Goal: Task Accomplishment & Management: Use online tool/utility

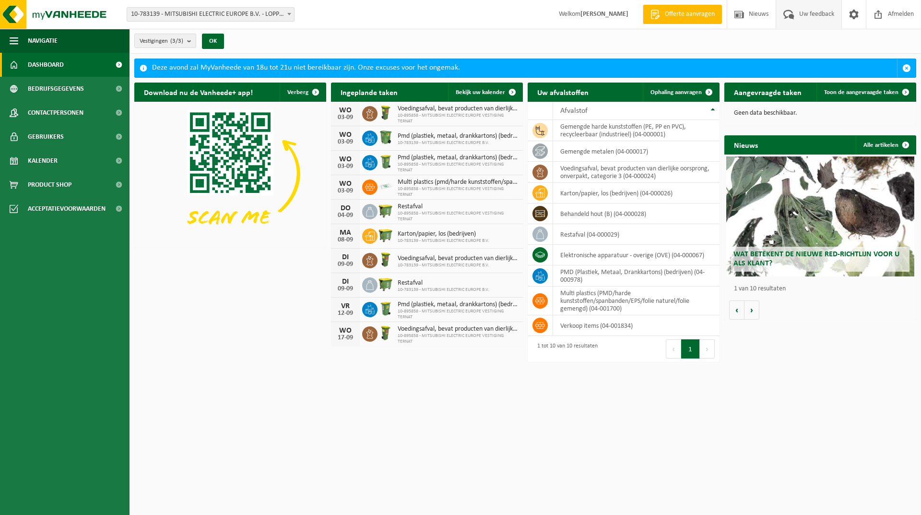
click at [814, 12] on span "Uw feedback" at bounding box center [817, 14] width 40 height 28
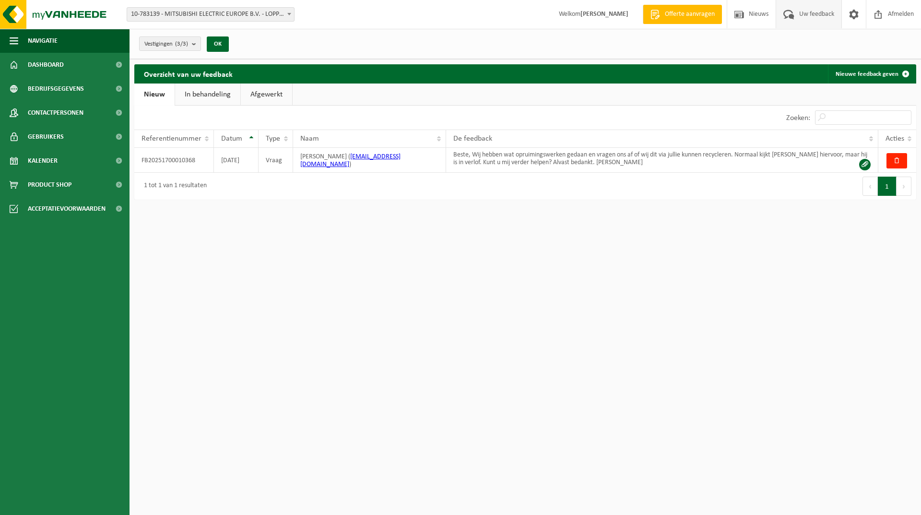
click at [218, 87] on link "In behandeling" at bounding box center [207, 94] width 65 height 22
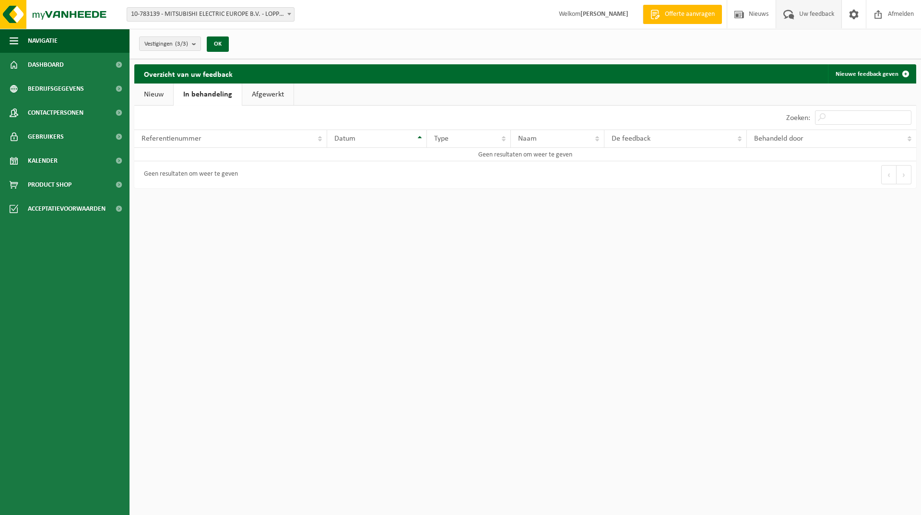
click at [262, 90] on link "Afgewerkt" at bounding box center [267, 94] width 51 height 22
click at [154, 94] on link "Nieuw" at bounding box center [153, 94] width 39 height 22
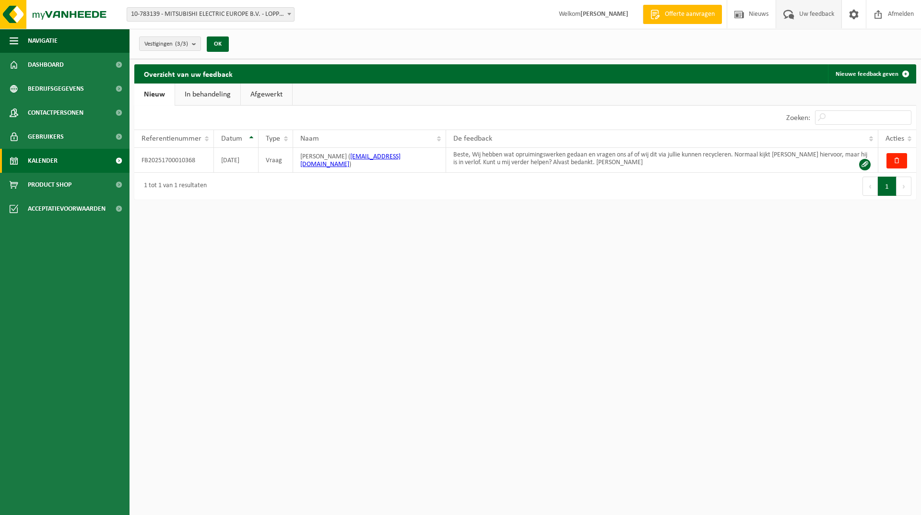
click at [35, 154] on span "Kalender" at bounding box center [43, 161] width 30 height 24
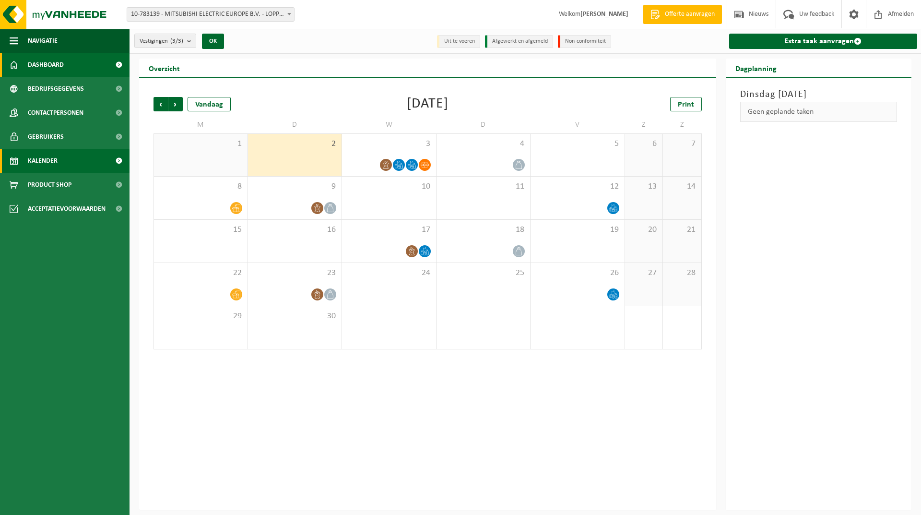
click at [37, 56] on span "Dashboard" at bounding box center [46, 65] width 36 height 24
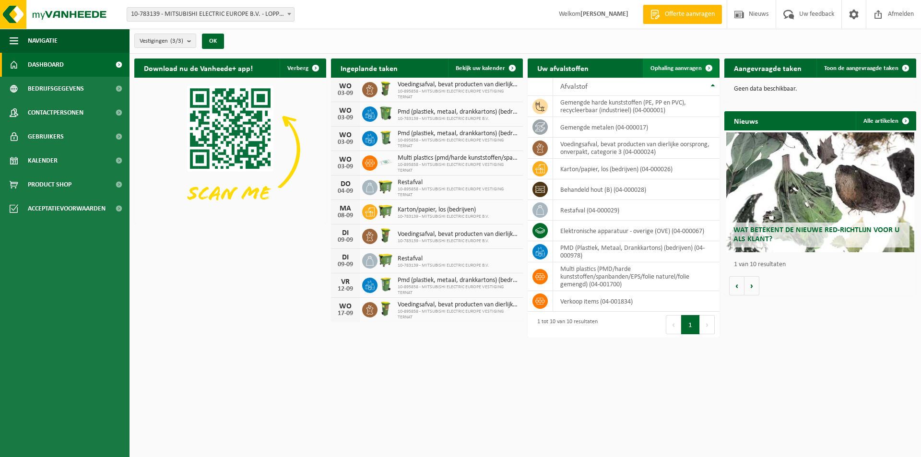
click at [671, 66] on span "Ophaling aanvragen" at bounding box center [676, 68] width 51 height 6
click at [570, 189] on td "behandeld hout (B) (04-000028)" at bounding box center [636, 189] width 166 height 21
click at [666, 188] on td "behandeld hout (B) (04-000028)" at bounding box center [636, 189] width 166 height 21
click at [681, 68] on span "Ophaling aanvragen" at bounding box center [676, 68] width 51 height 6
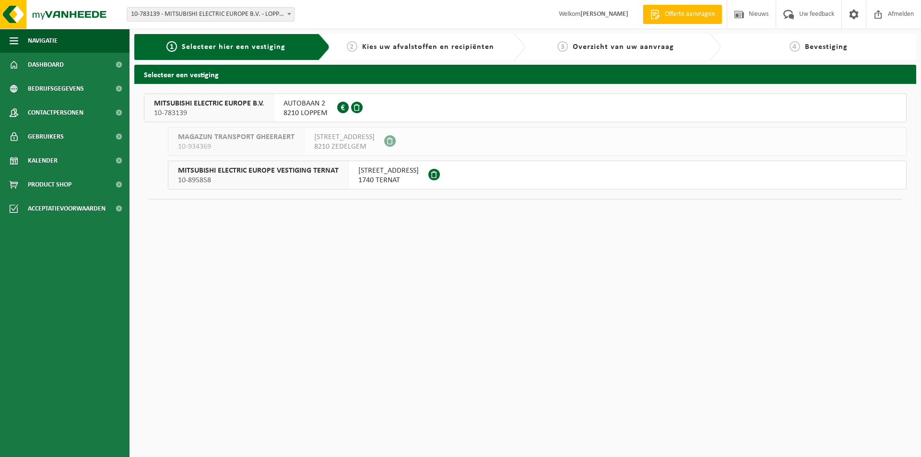
click at [215, 103] on span "MITSUBISHI ELECTRIC EUROPE B.V." at bounding box center [209, 104] width 110 height 10
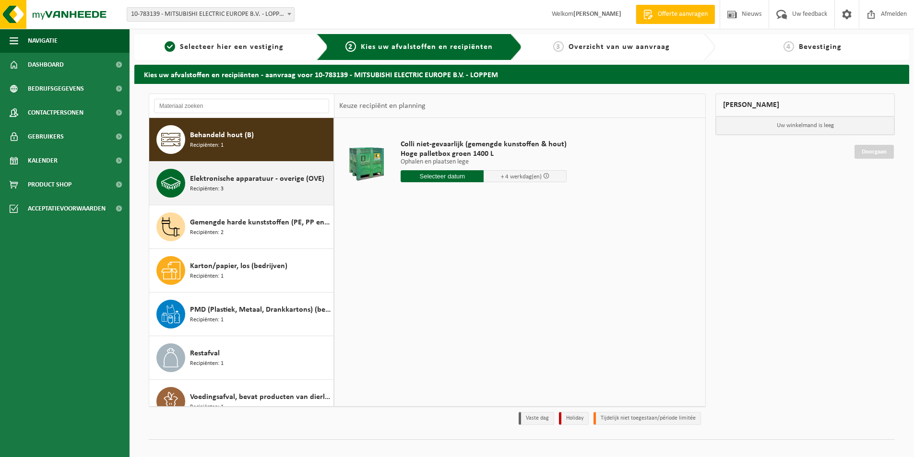
click at [225, 182] on span "Elektronische apparatuur - overige (OVE)" at bounding box center [257, 179] width 134 height 12
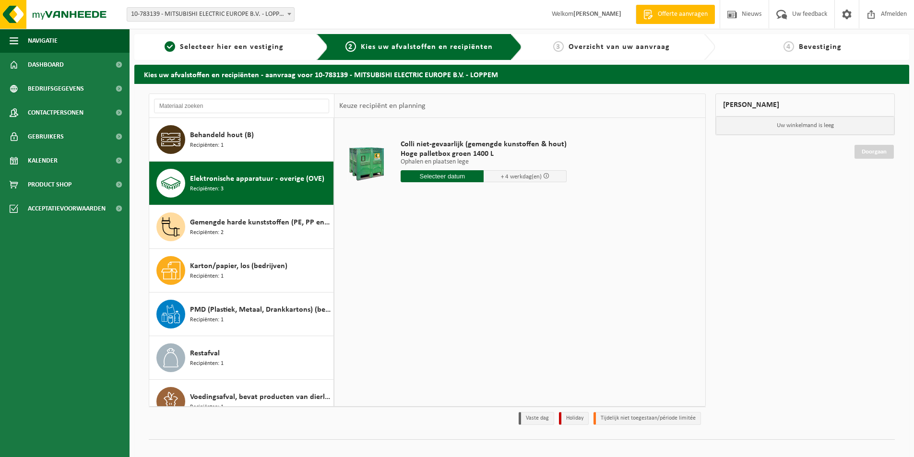
scroll to position [17, 0]
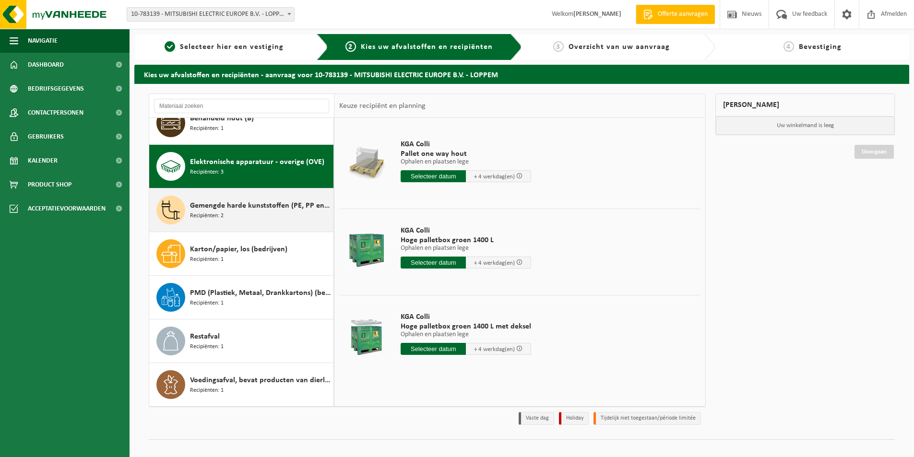
click at [224, 208] on span "Gemengde harde kunststoffen (PE, PP en PVC), recycleerbaar (industrieel)" at bounding box center [260, 206] width 141 height 12
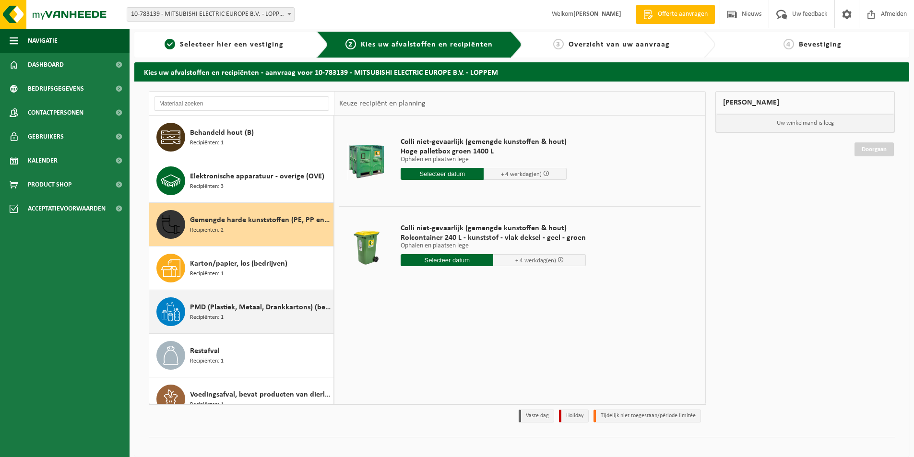
scroll to position [0, 0]
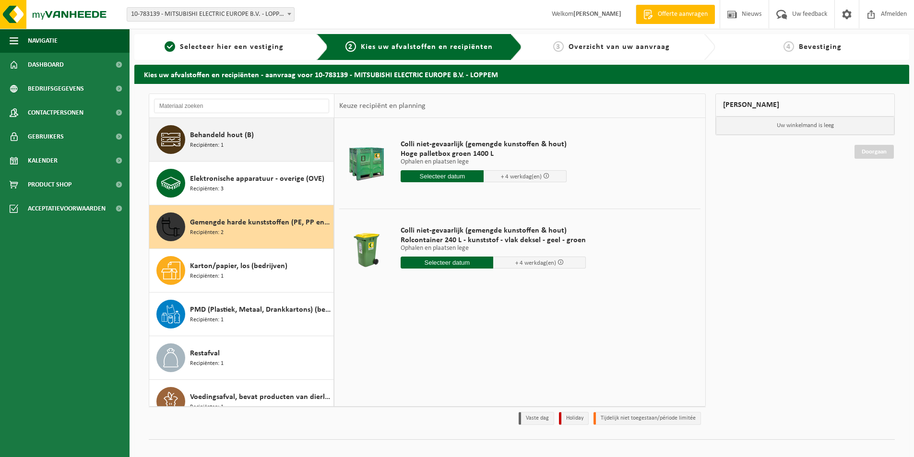
click at [219, 133] on span "Behandeld hout (B)" at bounding box center [222, 136] width 64 height 12
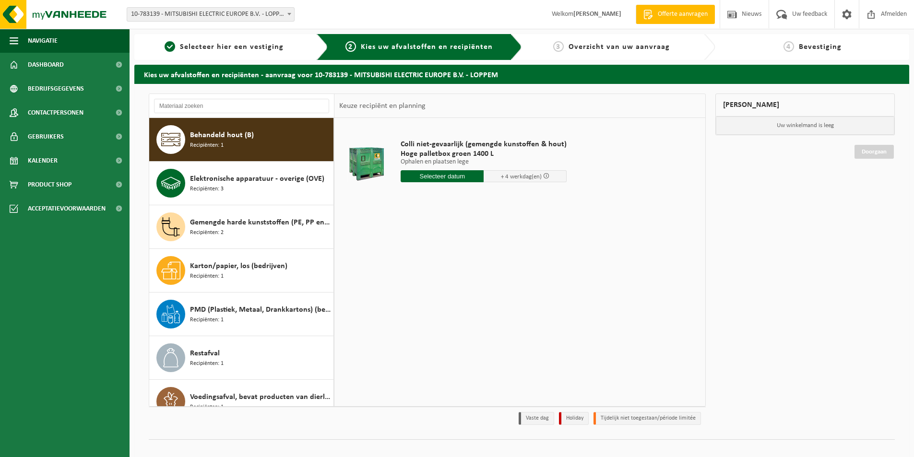
click at [444, 175] on input "text" at bounding box center [442, 176] width 83 height 12
click at [663, 242] on div "Colli niet-gevaarlijk (gemengde kunstoffen & hout) Hoge palletbox groen 1400 L …" at bounding box center [519, 262] width 371 height 288
click at [237, 235] on div "Gemengde harde kunststoffen (PE, PP en PVC), recycleerbaar (industrieel) Recipi…" at bounding box center [260, 227] width 141 height 29
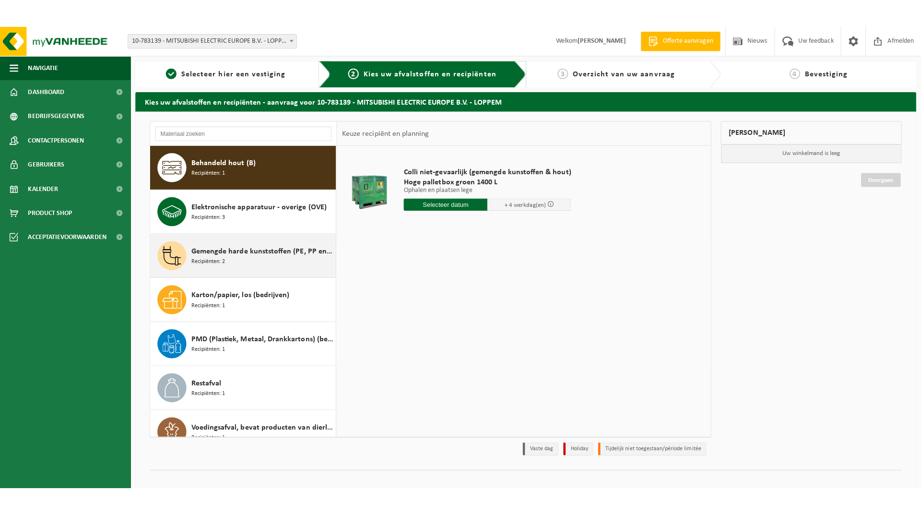
scroll to position [17, 0]
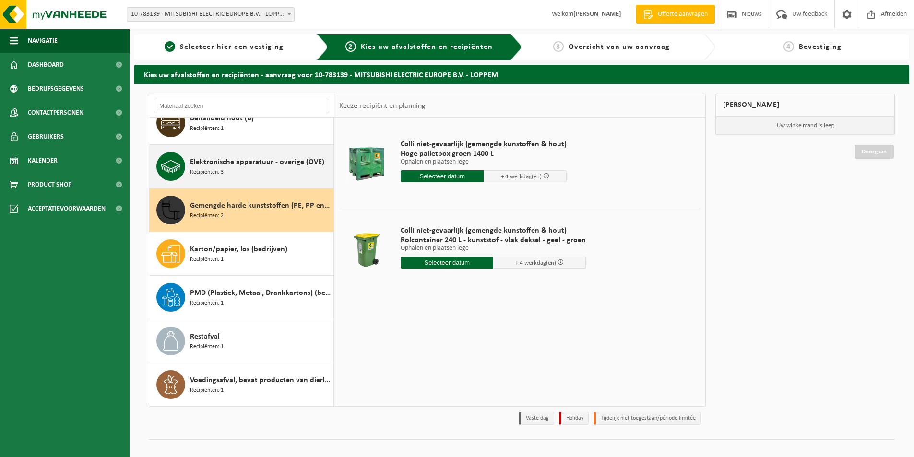
click at [225, 161] on span "Elektronische apparatuur - overige (OVE)" at bounding box center [257, 162] width 134 height 12
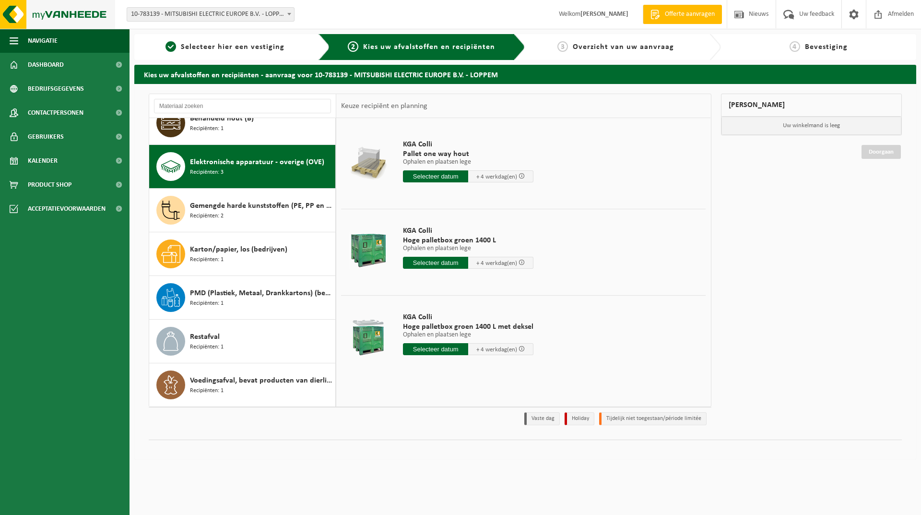
click at [44, 12] on img at bounding box center [57, 14] width 115 height 29
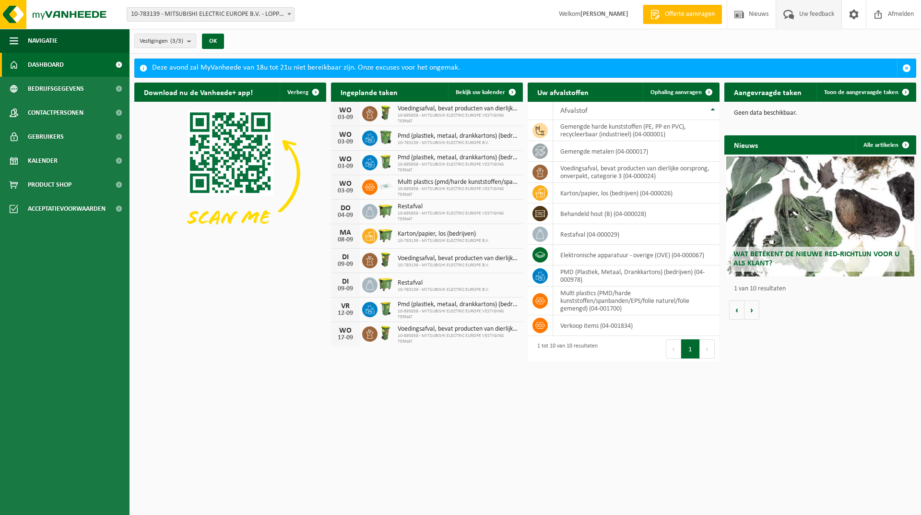
click at [807, 10] on span "Uw feedback" at bounding box center [817, 14] width 40 height 28
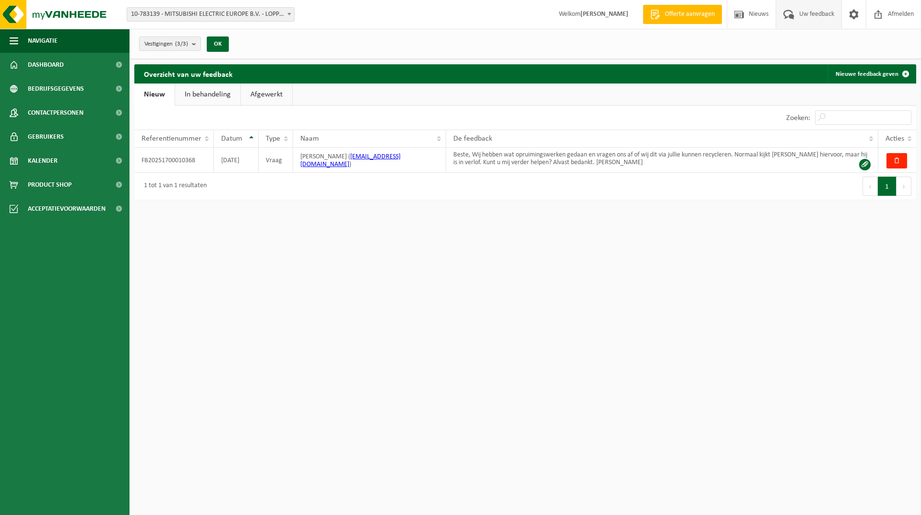
click at [214, 95] on link "In behandeling" at bounding box center [207, 94] width 65 height 22
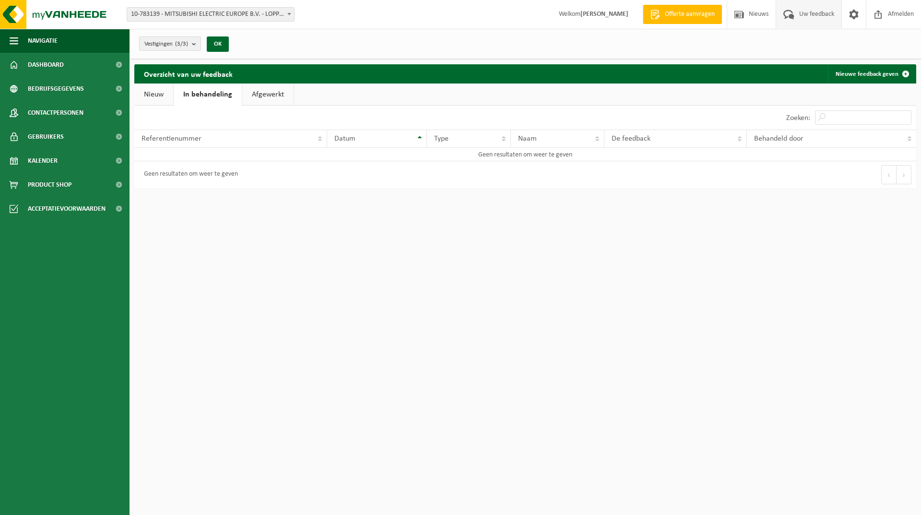
click at [173, 92] on link "Nieuw" at bounding box center [153, 94] width 39 height 22
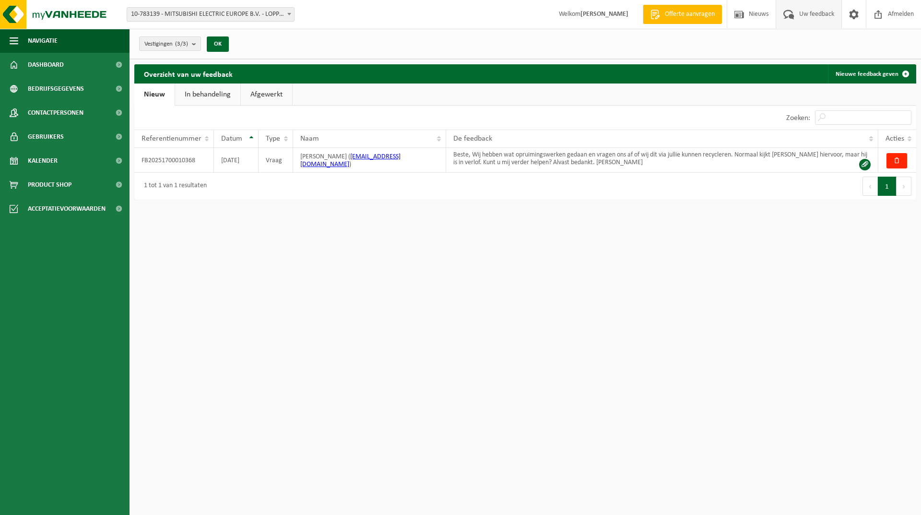
click at [161, 94] on link "Nieuw" at bounding box center [154, 94] width 40 height 22
